Goal: Information Seeking & Learning: Check status

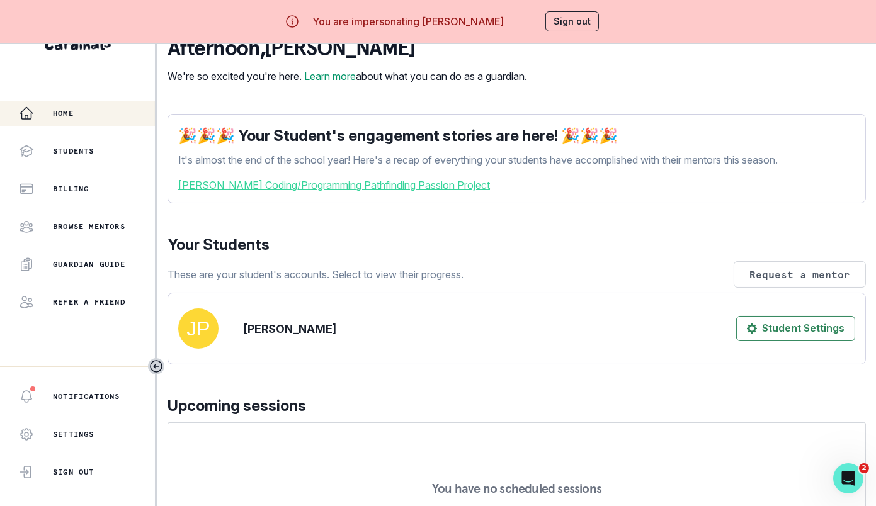
scroll to position [273, 0]
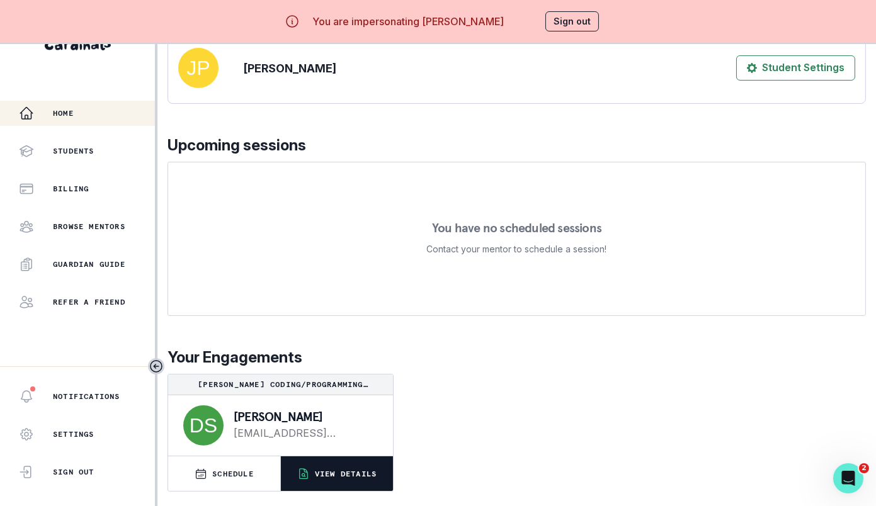
click at [349, 467] on button "VIEW DETAILS" at bounding box center [337, 474] width 112 height 35
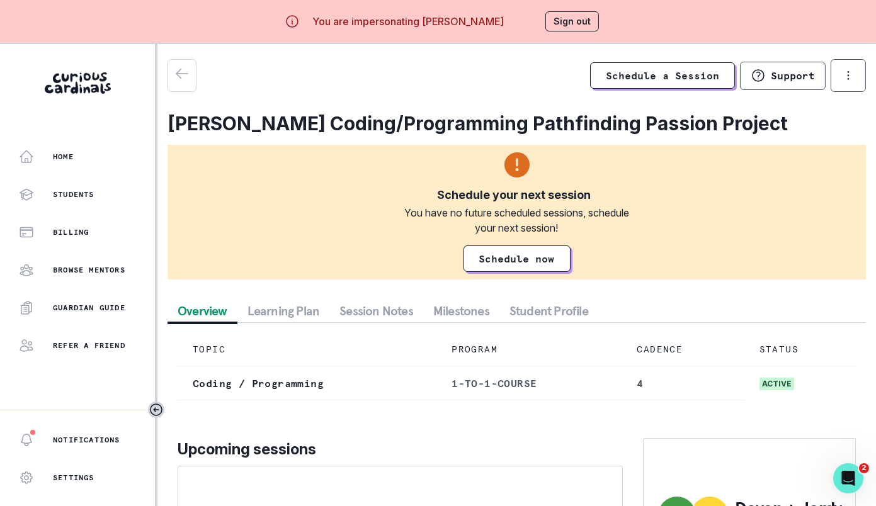
click at [397, 304] on button "Session Notes" at bounding box center [376, 311] width 94 height 23
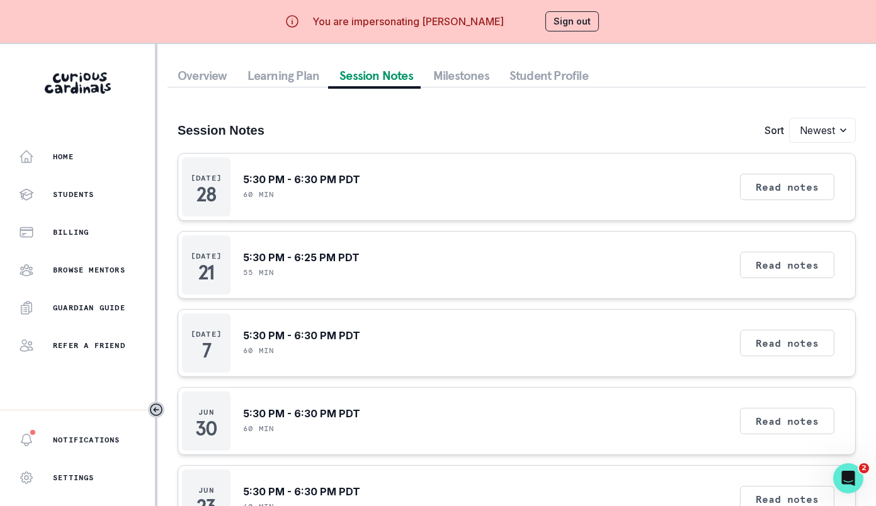
scroll to position [316, 0]
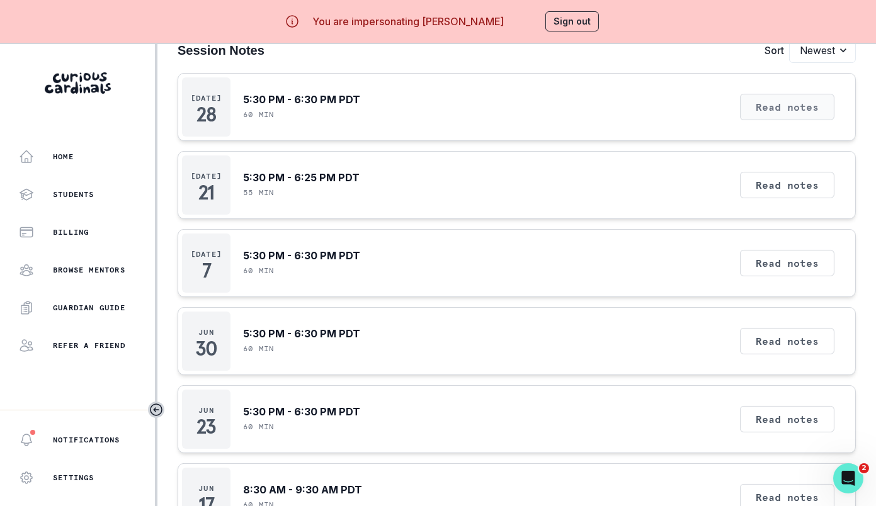
click at [789, 98] on button "Read notes" at bounding box center [787, 107] width 94 height 26
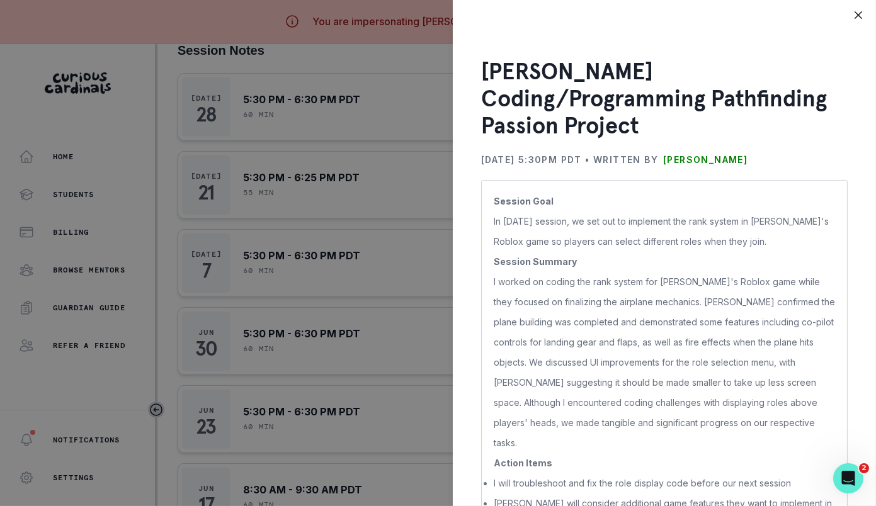
scroll to position [55, 0]
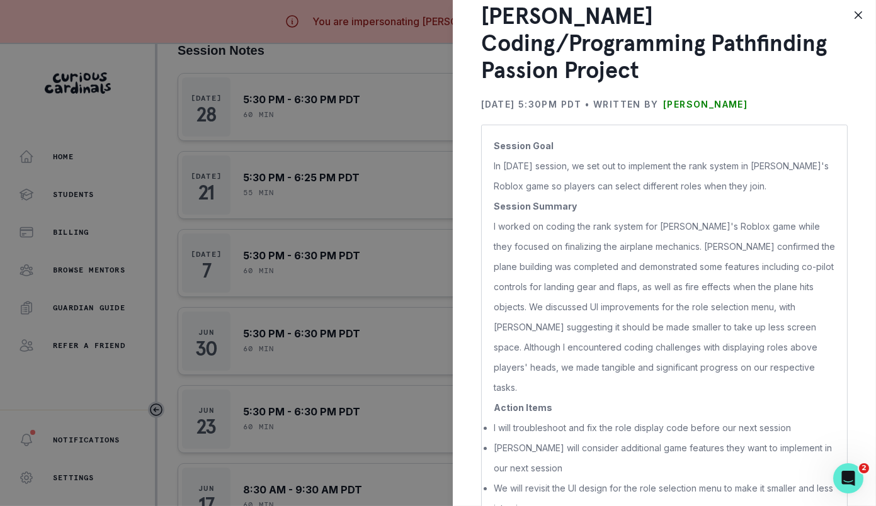
click at [425, 359] on div "[PERSON_NAME] Coding/Programming Pathfinding Passion Project [DATE] 5:30PM PDT …" at bounding box center [438, 253] width 876 height 506
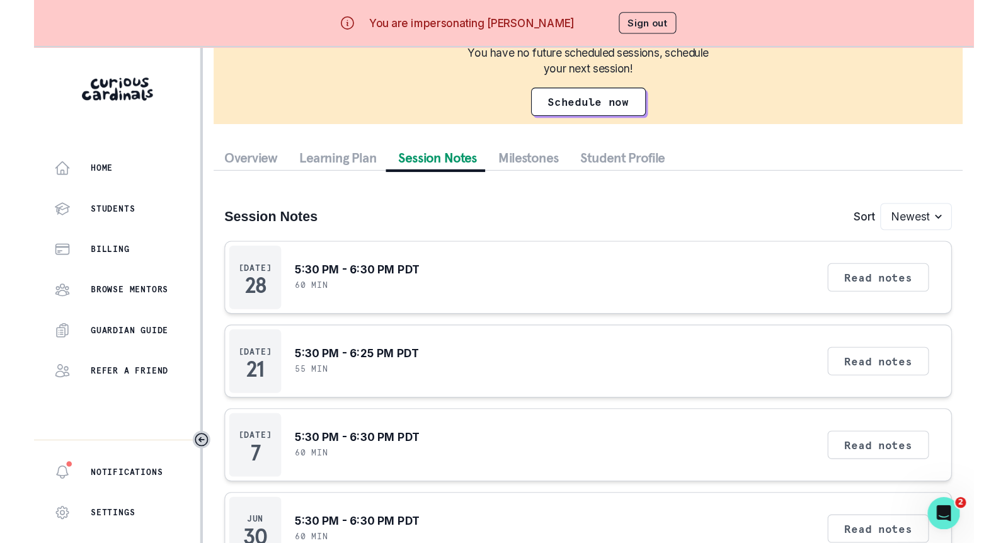
scroll to position [0, 0]
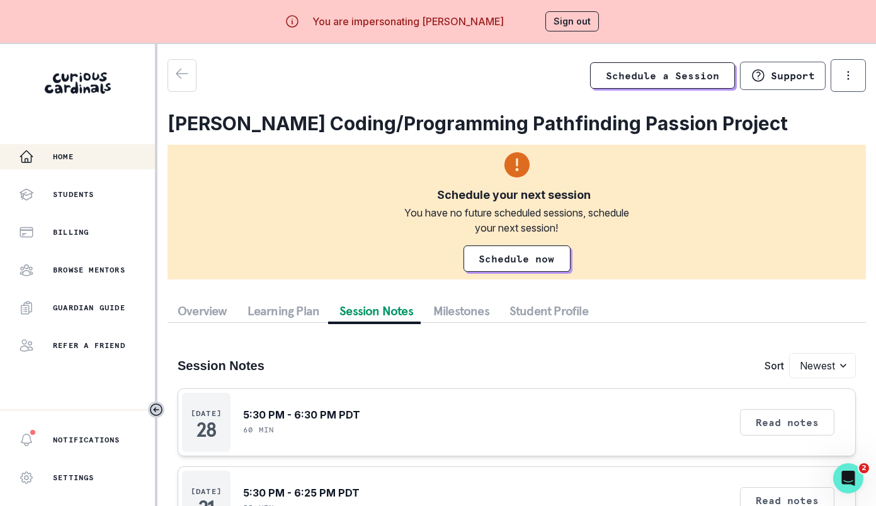
click at [47, 161] on div "Home" at bounding box center [87, 156] width 136 height 15
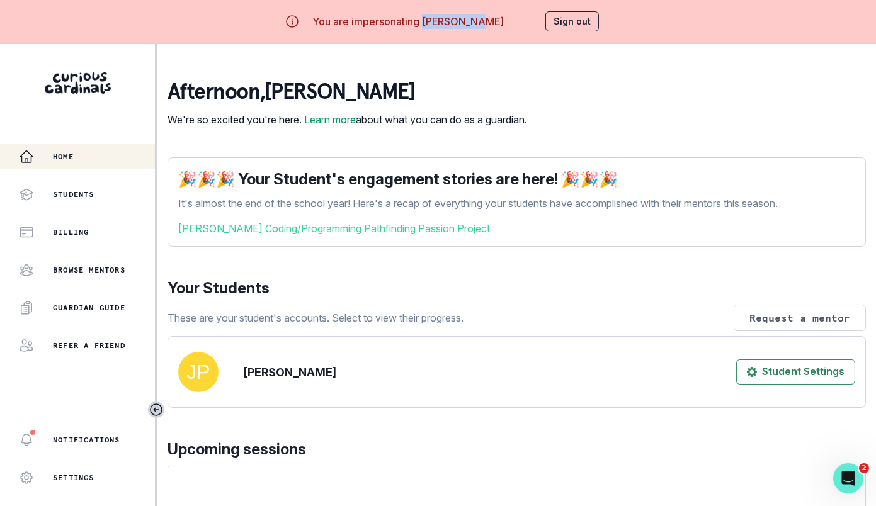
drag, startPoint x: 430, startPoint y: 21, endPoint x: 504, endPoint y: 21, distance: 73.7
click at [504, 21] on div "You are impersonating [PERSON_NAME] Sign out" at bounding box center [438, 21] width 358 height 30
copy p "[PERSON_NAME]"
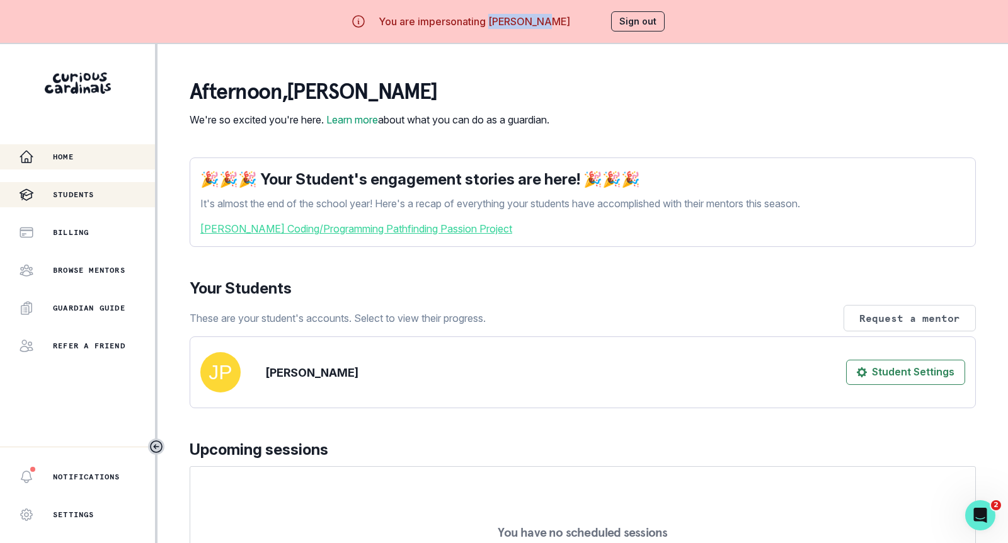
click at [90, 198] on p "Students" at bounding box center [74, 195] width 42 height 10
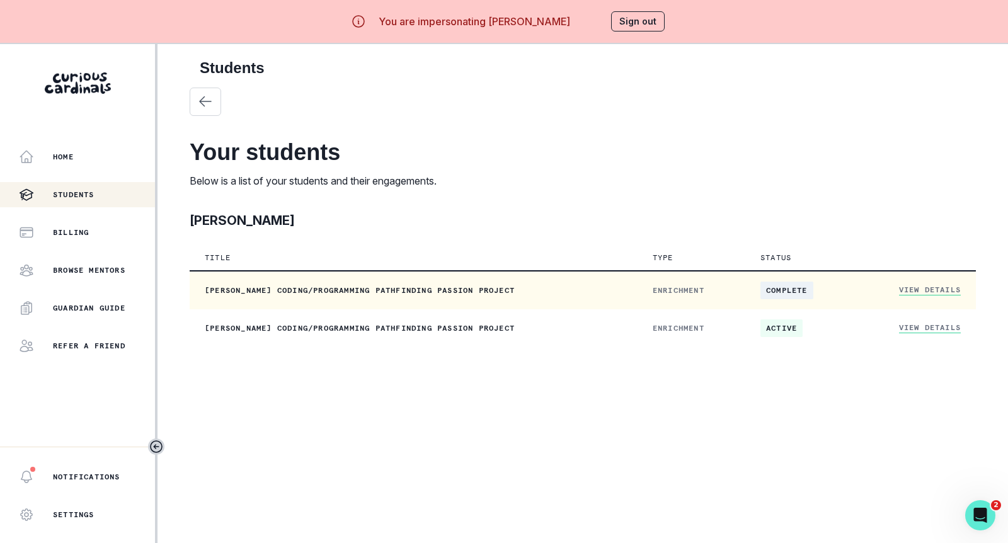
click at [875, 293] on link "View Details" at bounding box center [930, 290] width 62 height 11
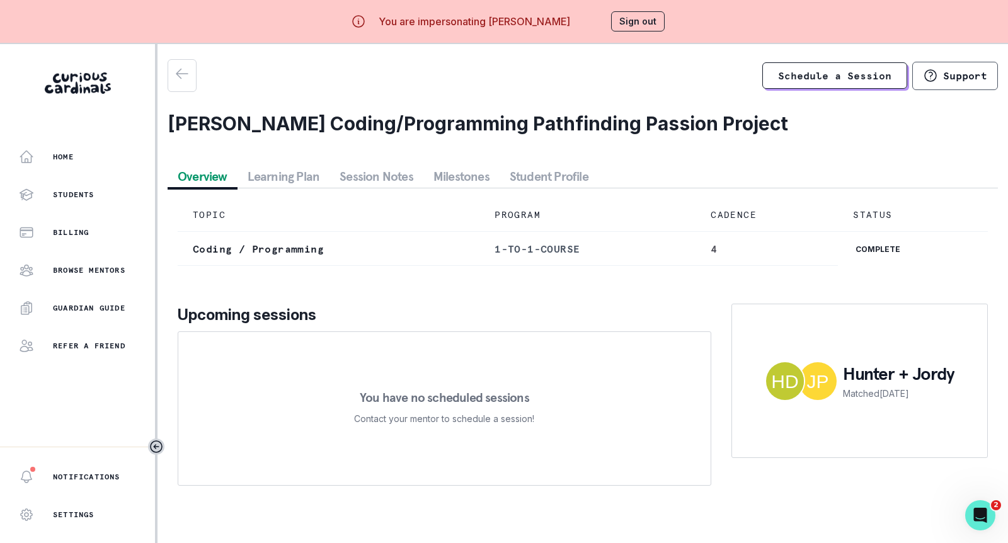
click at [537, 174] on button "Student Profile" at bounding box center [548, 176] width 99 height 23
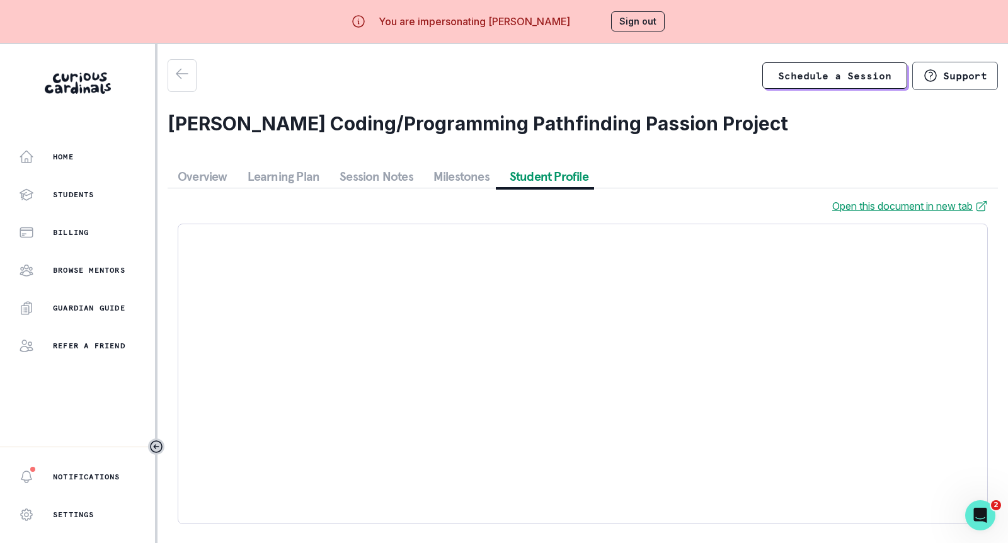
scroll to position [43, 0]
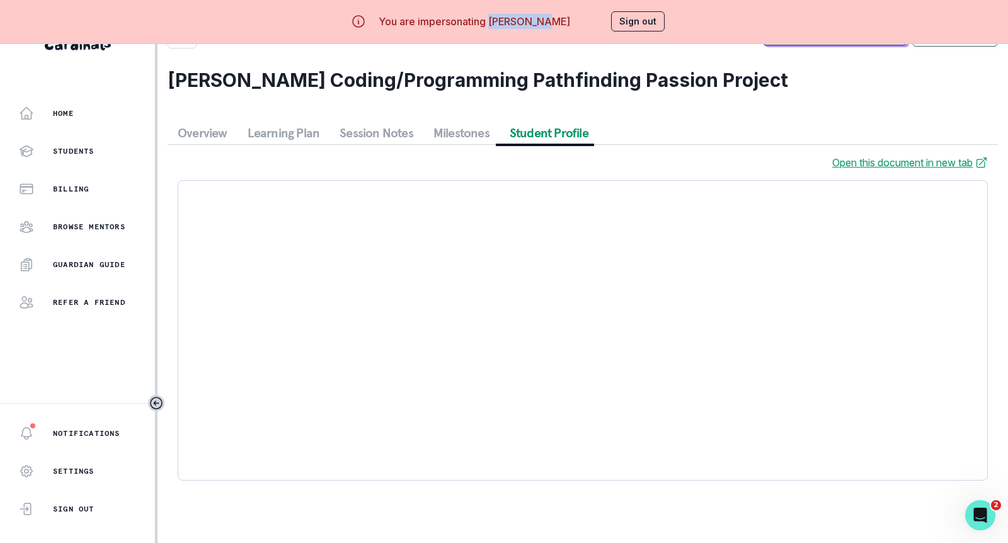
copy p "[PERSON_NAME]"
drag, startPoint x: 495, startPoint y: 19, endPoint x: 570, endPoint y: 18, distance: 74.9
click at [571, 18] on div "You are impersonating [PERSON_NAME] Sign out" at bounding box center [504, 21] width 358 height 30
click at [385, 133] on button "Session Notes" at bounding box center [376, 133] width 94 height 23
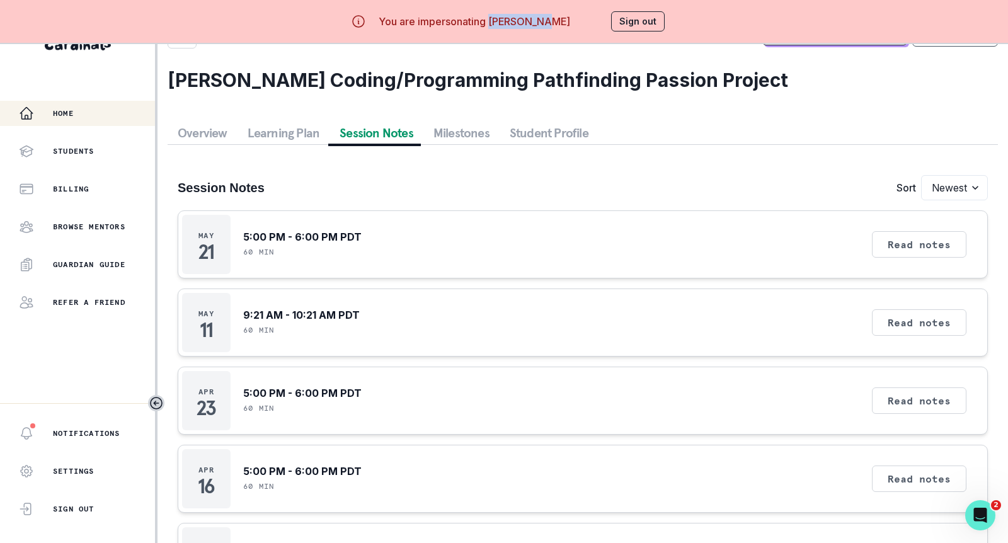
click at [71, 103] on button "Home" at bounding box center [77, 113] width 155 height 25
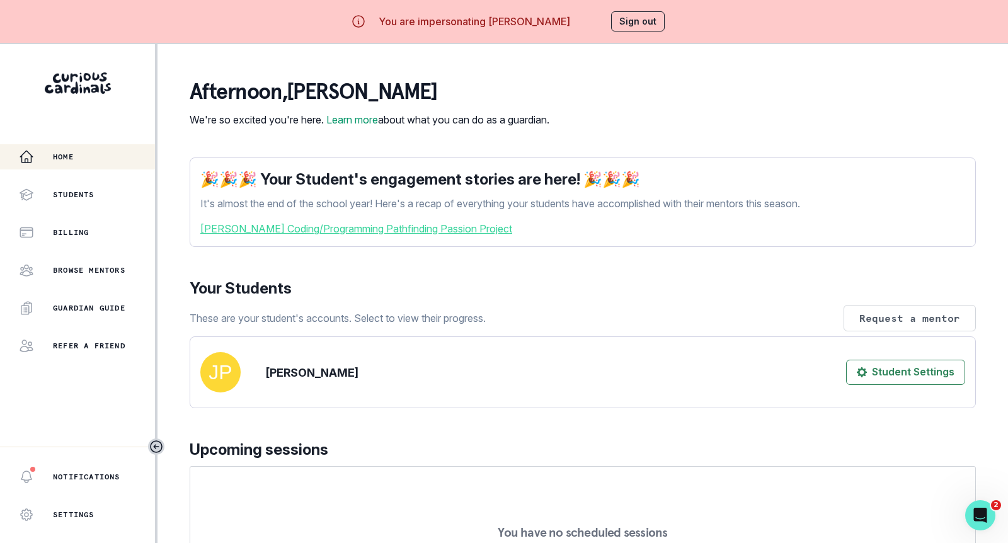
click at [642, 23] on button "Sign out" at bounding box center [638, 21] width 54 height 20
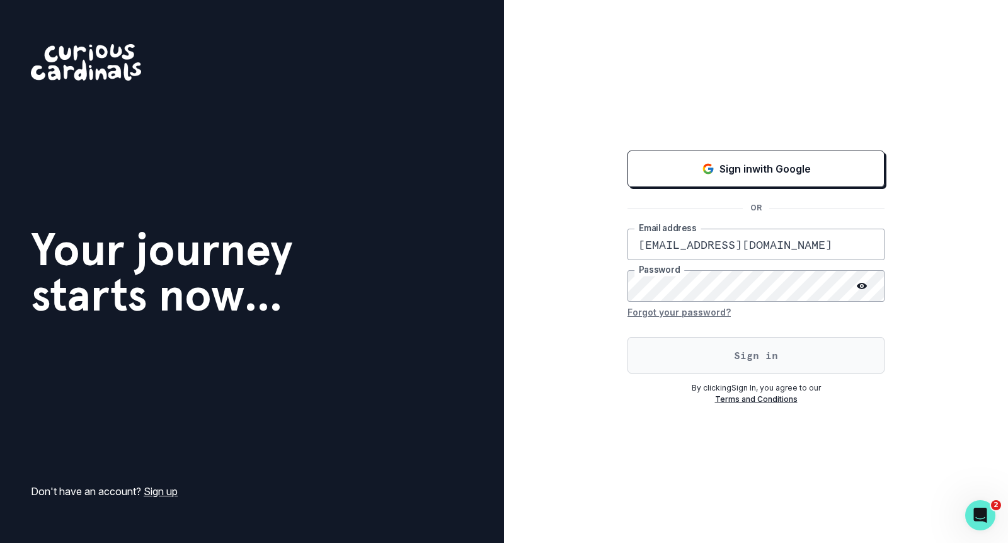
click at [720, 350] on button "Sign in" at bounding box center [755, 355] width 257 height 37
